Goal: Browse casually: Explore the website without a specific task or goal

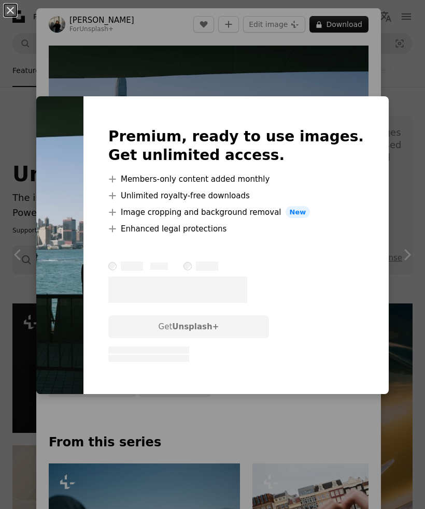
scroll to position [3331, 0]
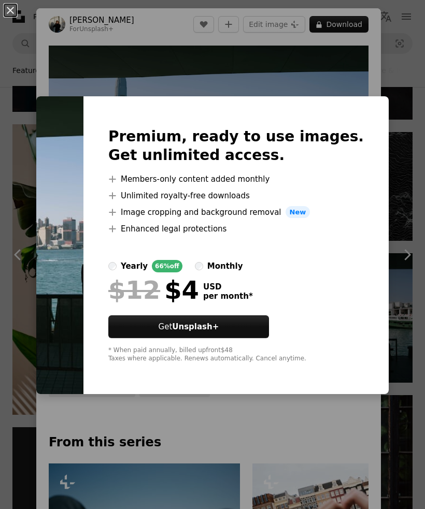
click at [329, 89] on div "An X shape Premium, ready to use images. Get unlimited access. A plus sign Memb…" at bounding box center [212, 254] width 425 height 509
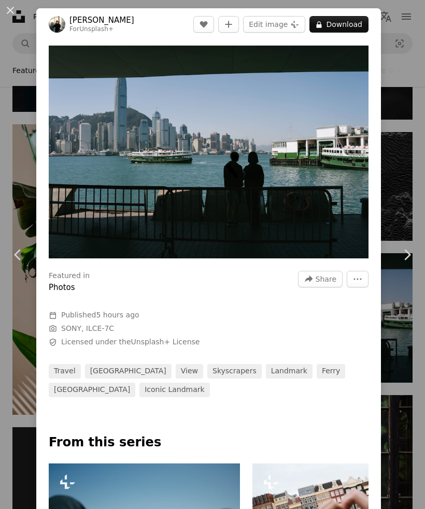
click at [418, 262] on link "Chevron right" at bounding box center [406, 254] width 36 height 99
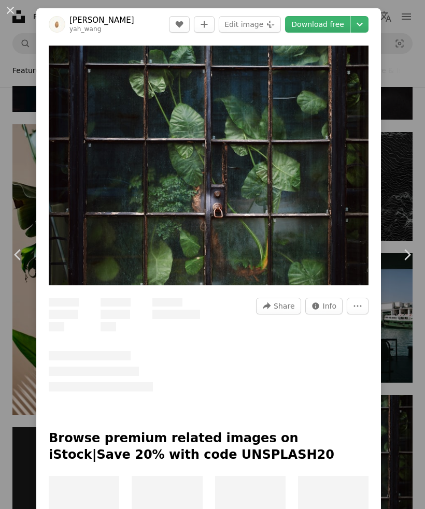
click at [29, 27] on div "An X shape Chevron left Chevron right [PERSON_NAME] yah_wang A heart A plus sig…" at bounding box center [212, 254] width 425 height 509
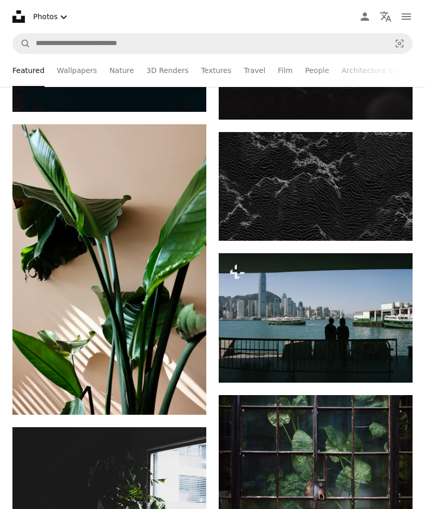
click at [29, 26] on button "Photos Chevron down" at bounding box center [51, 16] width 45 height 21
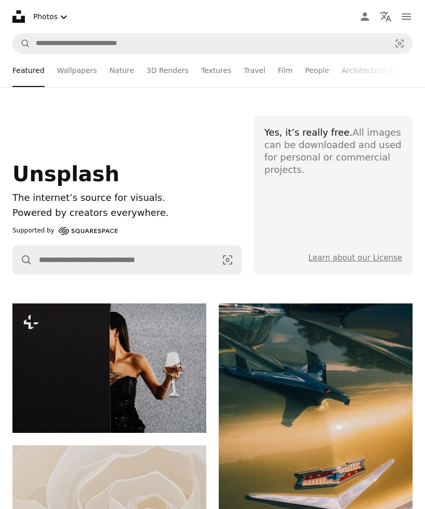
click at [413, 21] on button "navigation menu" at bounding box center [406, 16] width 21 height 21
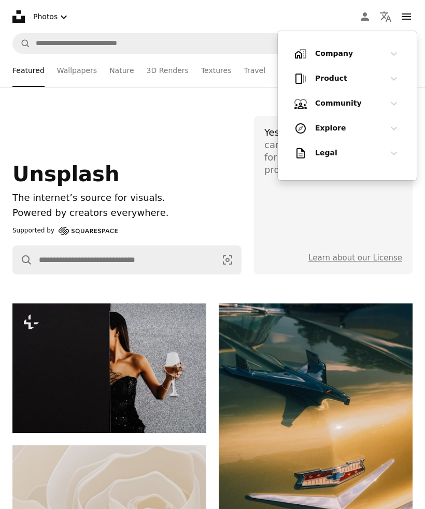
click at [386, 14] on icon "Localization icon" at bounding box center [385, 16] width 12 height 12
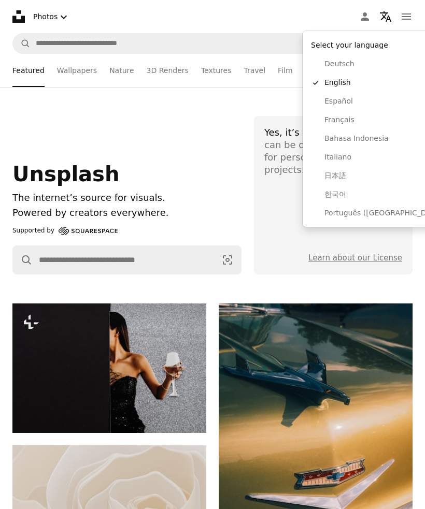
click at [391, 13] on icon "Localization icon" at bounding box center [385, 16] width 12 height 12
